Goal: Check status: Check status

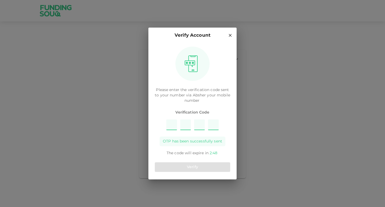
type input "8"
type input "6"
type input "9"
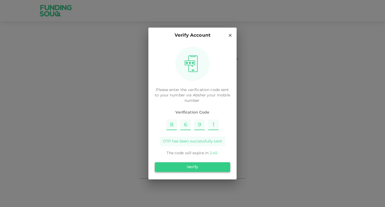
type input "1"
click at [201, 164] on button "Verify" at bounding box center [192, 167] width 75 height 10
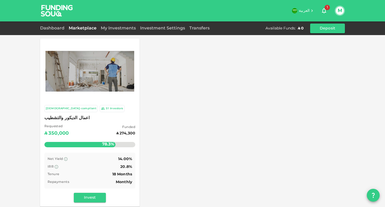
click at [119, 30] on div "My Investments" at bounding box center [118, 28] width 39 height 6
click at [120, 28] on link "My Investments" at bounding box center [118, 28] width 39 height 4
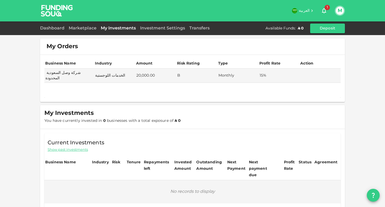
click at [70, 147] on span "Show past investments" at bounding box center [68, 149] width 40 height 5
click at [52, 26] on div "Dashboard" at bounding box center [53, 28] width 26 height 6
click at [52, 30] on div "Dashboard" at bounding box center [53, 28] width 26 height 6
click at [52, 29] on link "Dashboard" at bounding box center [53, 28] width 26 height 4
